Goal: Navigation & Orientation: Understand site structure

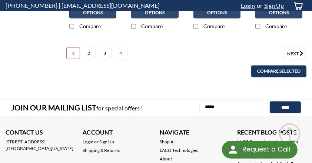
scroll to position [640, 0]
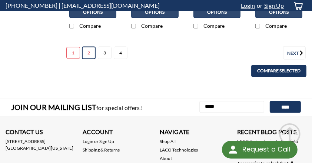
click at [87, 51] on link "2" at bounding box center [89, 53] width 14 height 13
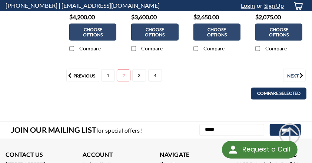
scroll to position [608, 0]
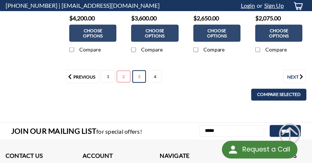
click at [135, 75] on link "3" at bounding box center [139, 76] width 14 height 13
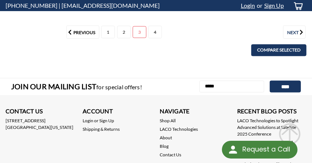
scroll to position [653, 0]
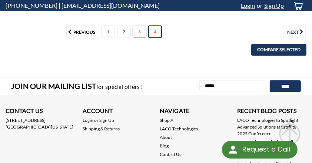
click at [158, 29] on link "4" at bounding box center [155, 32] width 14 height 13
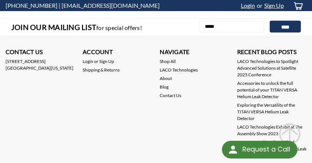
scroll to position [453, 0]
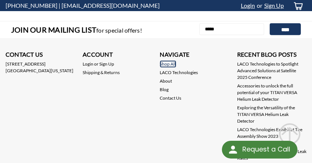
click at [171, 61] on link "Shop All" at bounding box center [168, 64] width 16 height 7
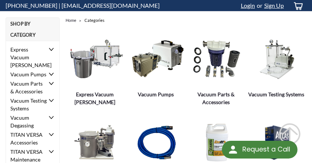
scroll to position [46, 0]
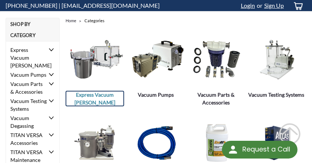
click at [93, 93] on span "Express Vacuum [PERSON_NAME]" at bounding box center [95, 99] width 58 height 16
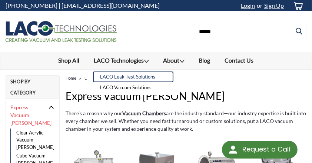
click at [116, 77] on link "LACO Leak Test Solutions" at bounding box center [133, 76] width 80 height 11
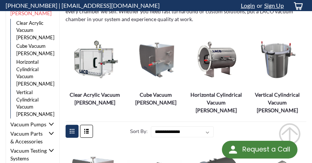
scroll to position [99, 0]
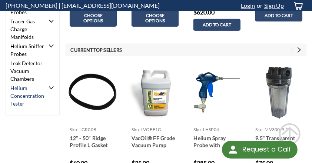
scroll to position [236, 0]
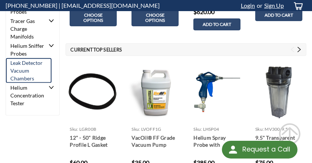
click at [16, 72] on link "Leak Detector Vacuum Chambers" at bounding box center [29, 70] width 46 height 25
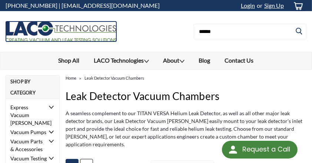
click at [44, 31] on img at bounding box center [61, 31] width 111 height 21
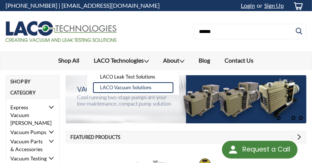
click at [120, 87] on link "LACO Vacuum Solutions" at bounding box center [133, 87] width 80 height 11
